Goal: Information Seeking & Learning: Learn about a topic

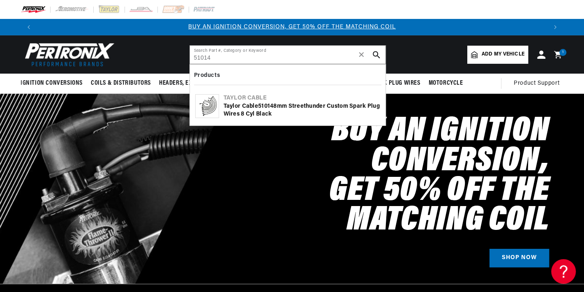
type input "51014"
click at [238, 105] on div "Taylor Cable 51014 8mm Streethunder Custom Spark Plug Wires 8 cyl black" at bounding box center [301, 110] width 157 height 16
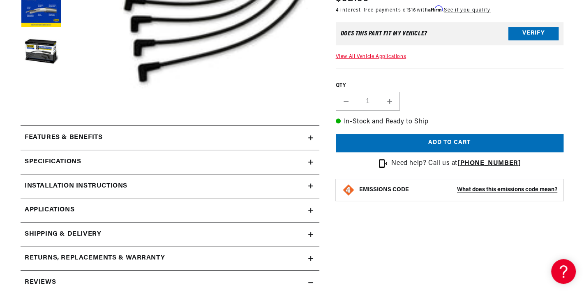
scroll to position [274, 0]
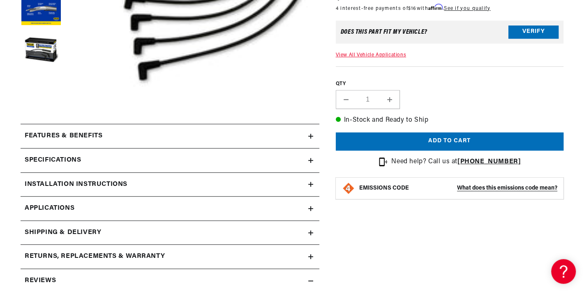
click at [56, 137] on h2 "Features & Benefits" at bounding box center [64, 136] width 78 height 11
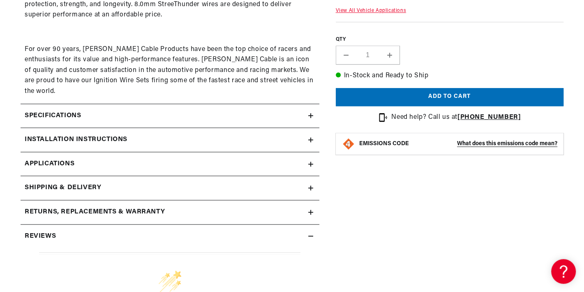
scroll to position [548, 0]
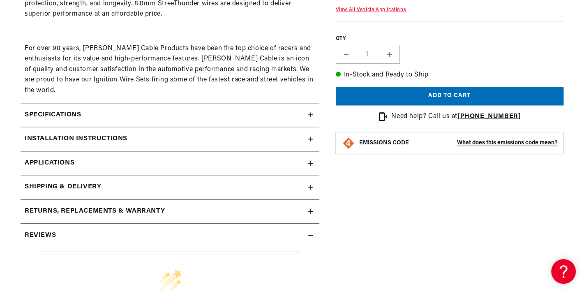
click at [51, 110] on h2 "Specifications" at bounding box center [53, 115] width 56 height 11
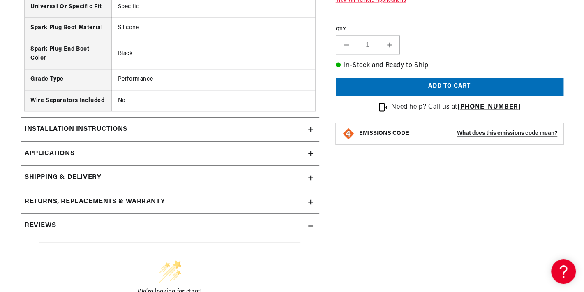
scroll to position [867, 0]
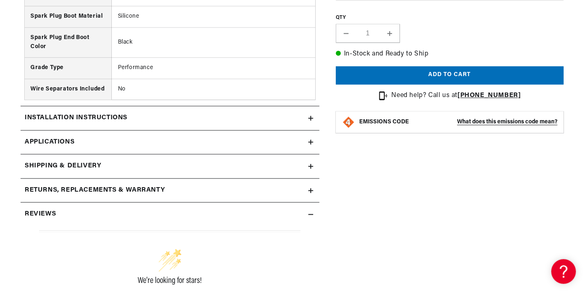
click at [80, 111] on summary "Installation instructions" at bounding box center [170, 118] width 299 height 24
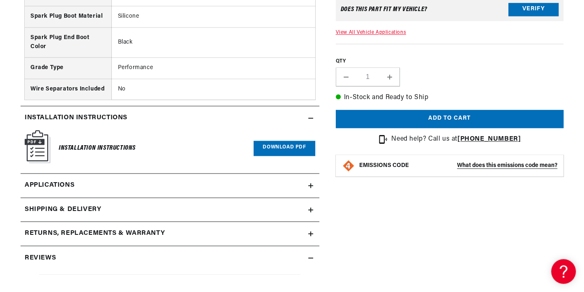
click at [66, 252] on div "Reviews" at bounding box center [165, 257] width 288 height 11
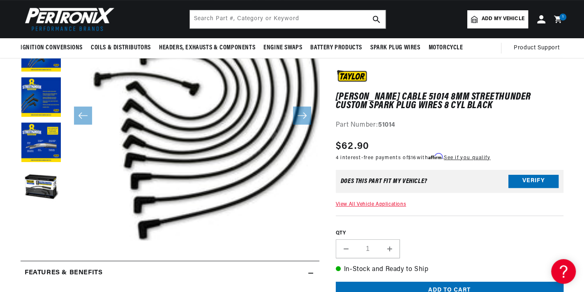
scroll to position [0, 0]
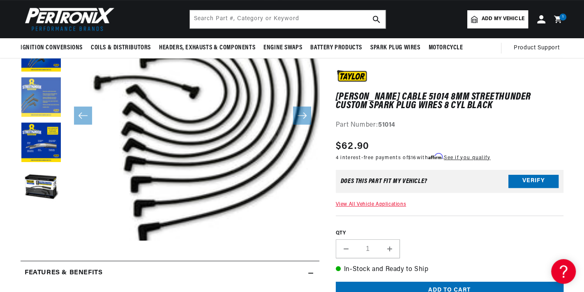
click at [45, 107] on button "Load image 3 in gallery view" at bounding box center [41, 97] width 41 height 41
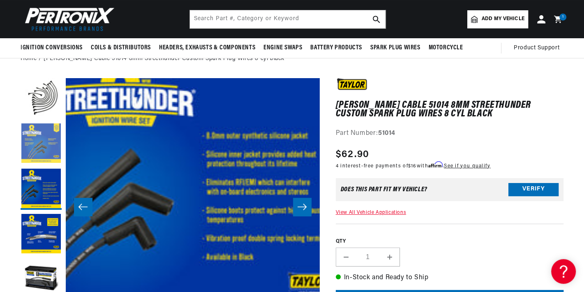
click at [43, 136] on button "Load image 2 in gallery view" at bounding box center [41, 143] width 41 height 41
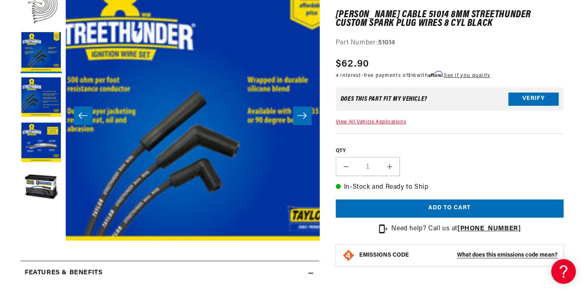
click at [35, 18] on button "Load image 1 in gallery view" at bounding box center [41, 7] width 41 height 41
